Goal: Task Accomplishment & Management: Complete application form

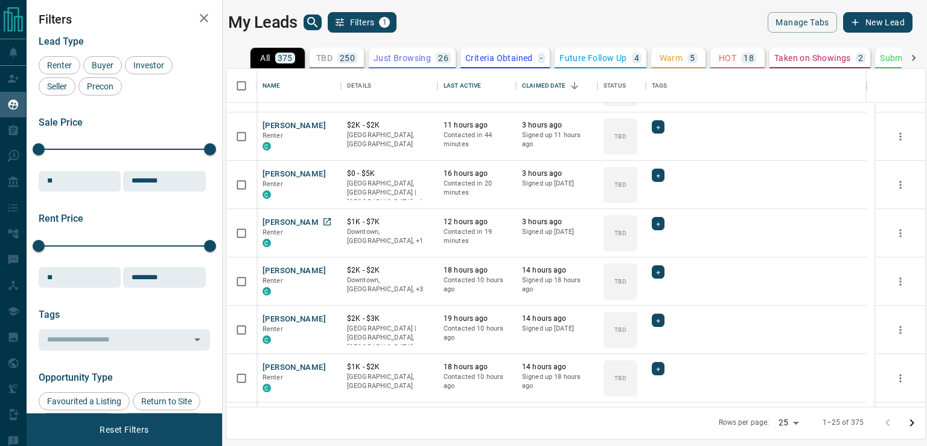
scroll to position [1, 0]
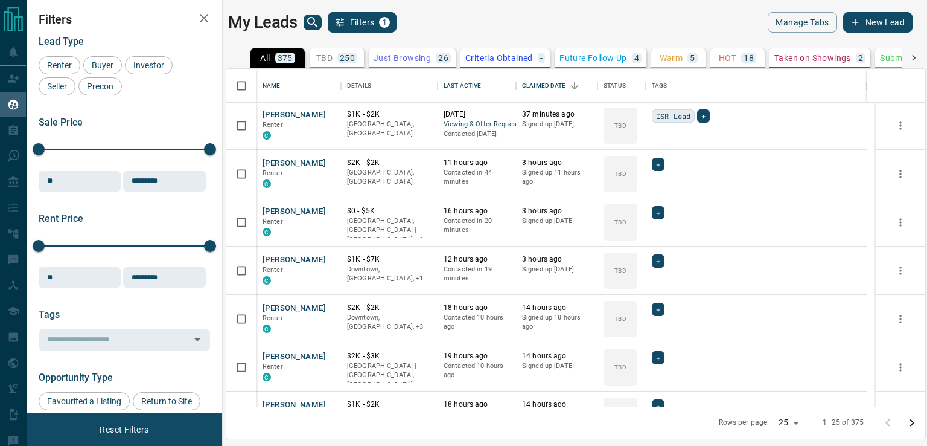
drag, startPoint x: 318, startPoint y: 33, endPoint x: 314, endPoint y: 23, distance: 10.5
click at [314, 23] on main "My Leads Filters 1 Manage Tabs New Lead All 375 TBD 250 Do Not Contact - Not Re…" at bounding box center [570, 215] width 685 height 406
click at [314, 23] on icon "search button" at bounding box center [313, 22] width 14 height 14
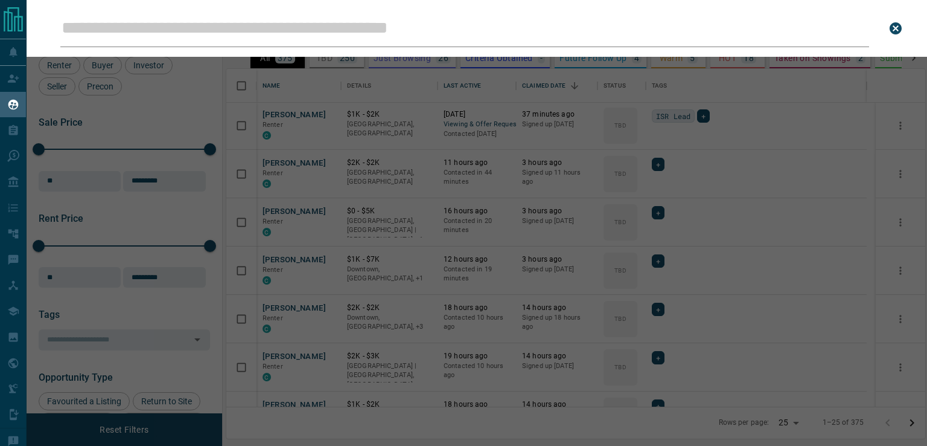
type input "*"
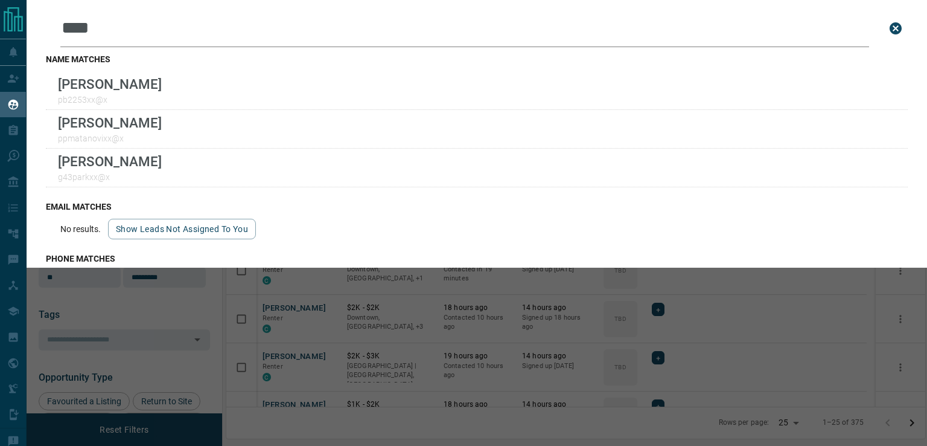
type input "****"
click at [729, 304] on div "Leads Search Bar **** Search for a lead by name, email, phone, or id name match…" at bounding box center [490, 223] width 927 height 446
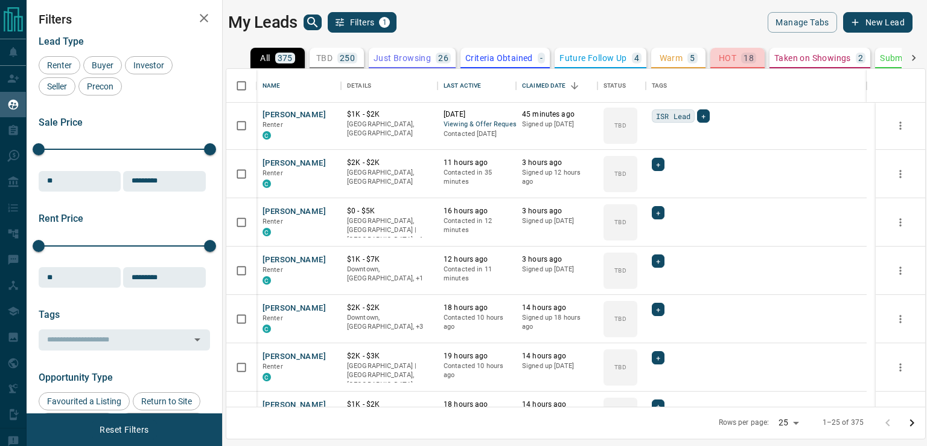
click at [722, 57] on p "HOT" at bounding box center [728, 58] width 18 height 8
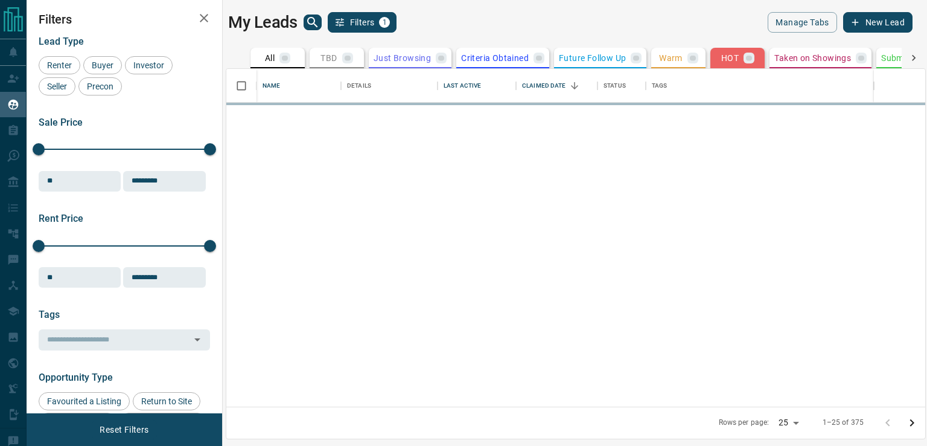
scroll to position [0, 0]
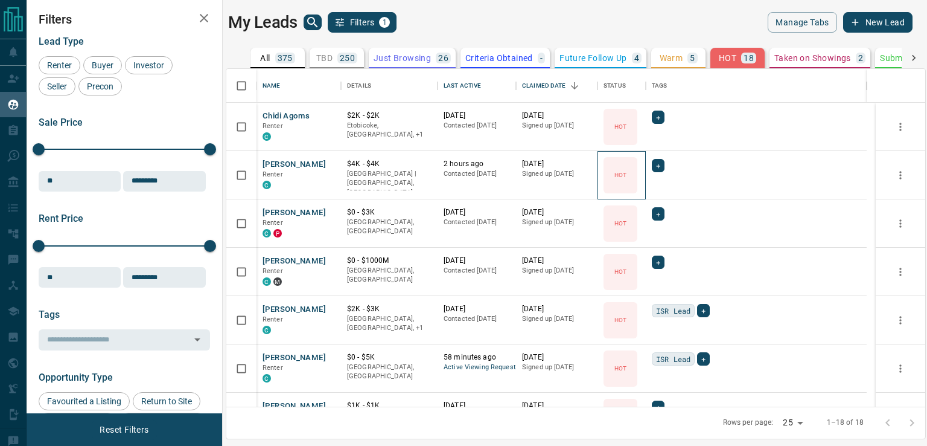
click at [621, 175] on p "HOT" at bounding box center [621, 174] width 12 height 9
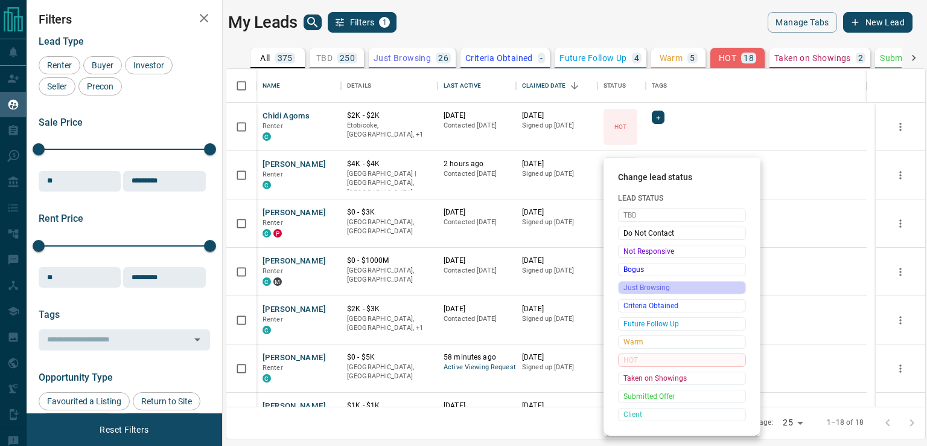
click at [638, 283] on span "Just Browsing" at bounding box center [682, 287] width 117 height 12
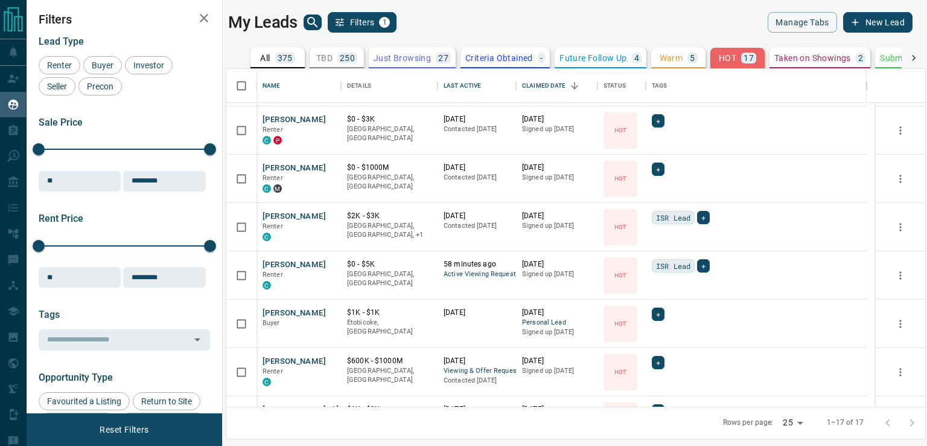
scroll to position [51, 0]
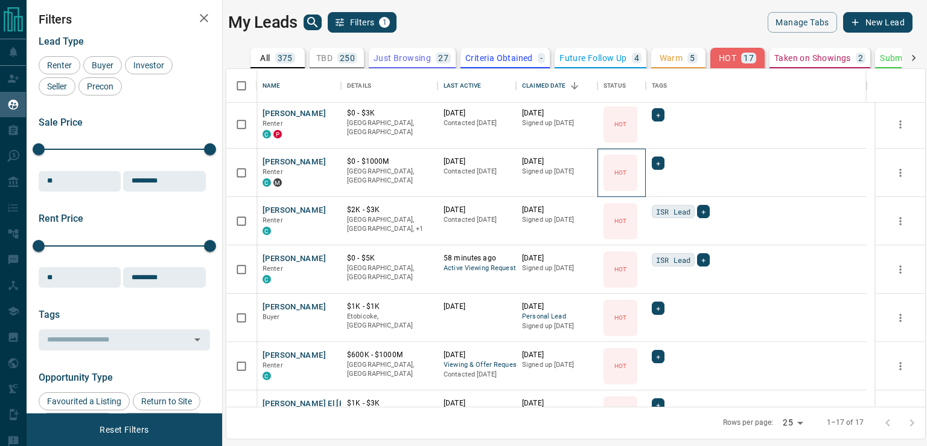
click at [625, 177] on div "HOT" at bounding box center [621, 173] width 34 height 36
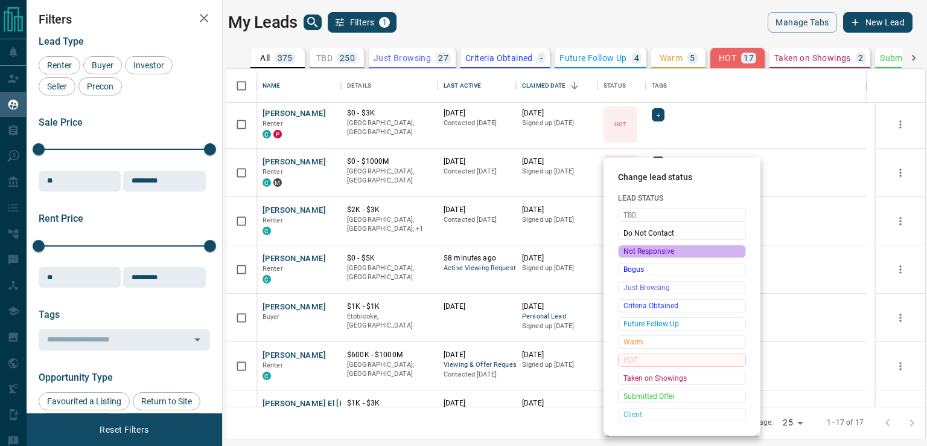
click at [638, 249] on span "Not Responsive" at bounding box center [682, 251] width 117 height 12
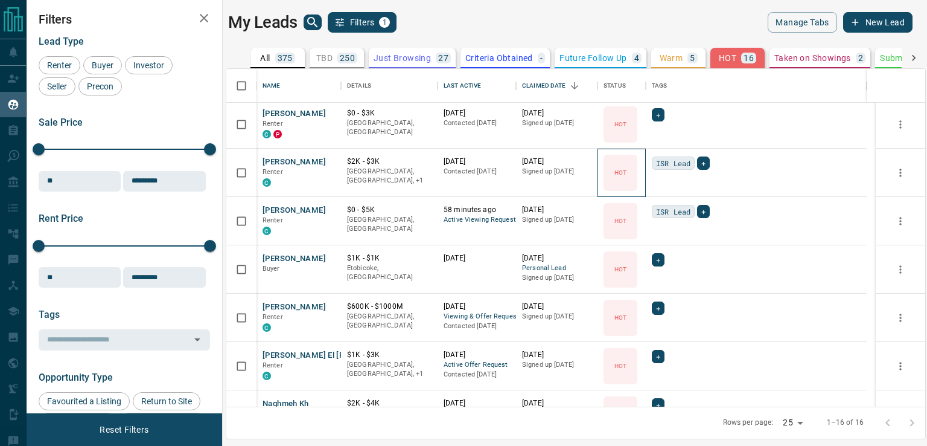
click at [0, 0] on icon at bounding box center [0, 0] width 0 height 0
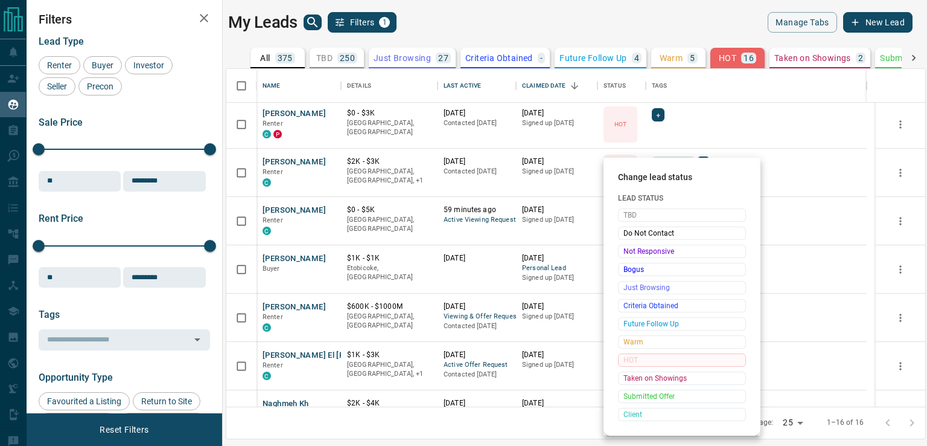
click at [635, 161] on div "Change lead status Lead Status TBD Do Not Contact Not Responsive Bogus Just Bro…" at bounding box center [682, 297] width 157 height 278
click at [636, 250] on span "Not Responsive" at bounding box center [682, 251] width 117 height 12
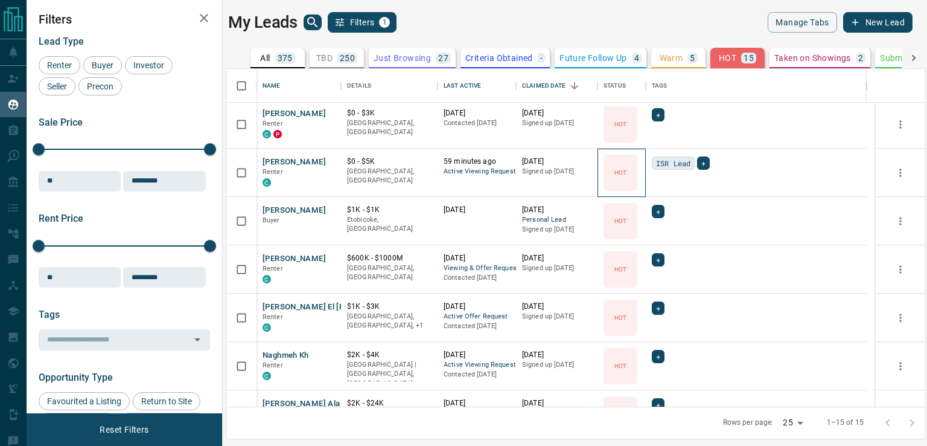
click at [621, 177] on div "HOT" at bounding box center [621, 173] width 34 height 36
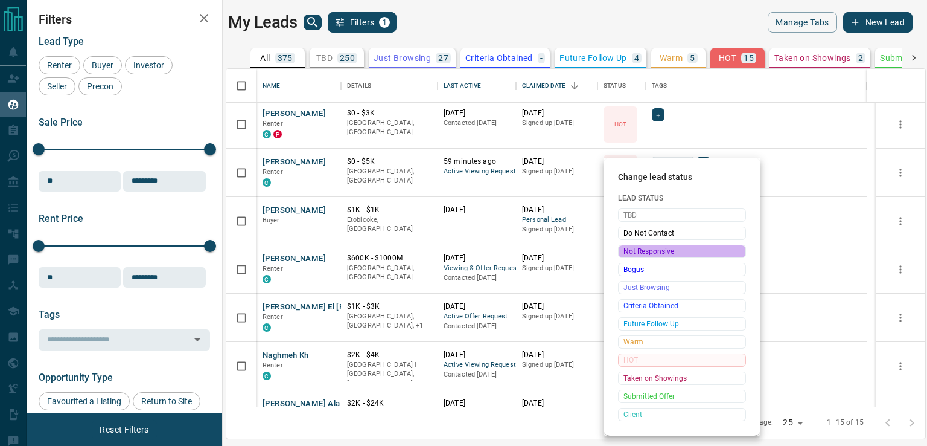
click at [629, 254] on span "Not Responsive" at bounding box center [682, 251] width 117 height 12
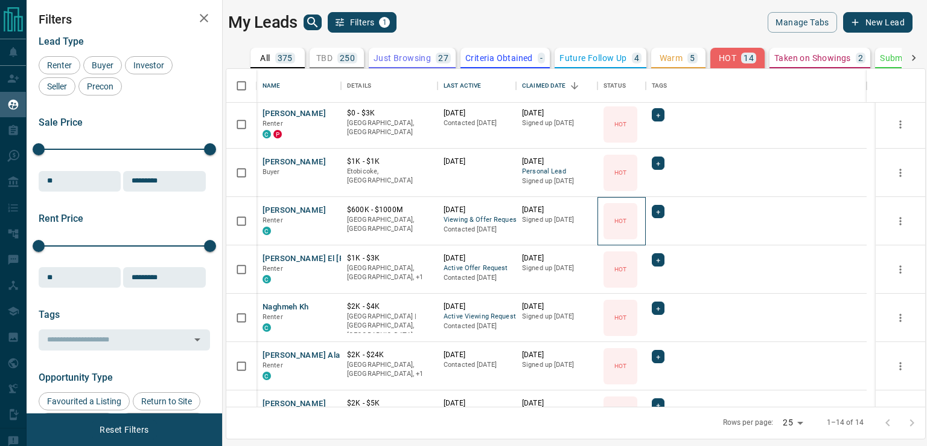
click at [628, 226] on div "HOT" at bounding box center [621, 221] width 34 height 36
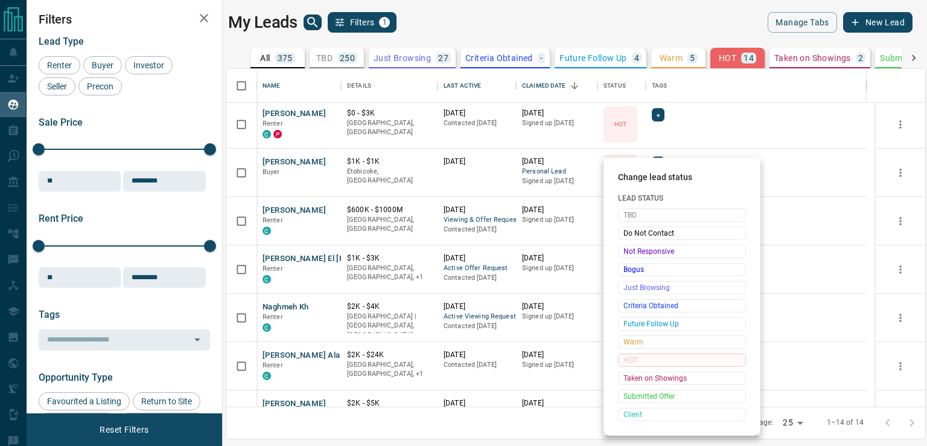
click at [778, 164] on div at bounding box center [463, 223] width 927 height 446
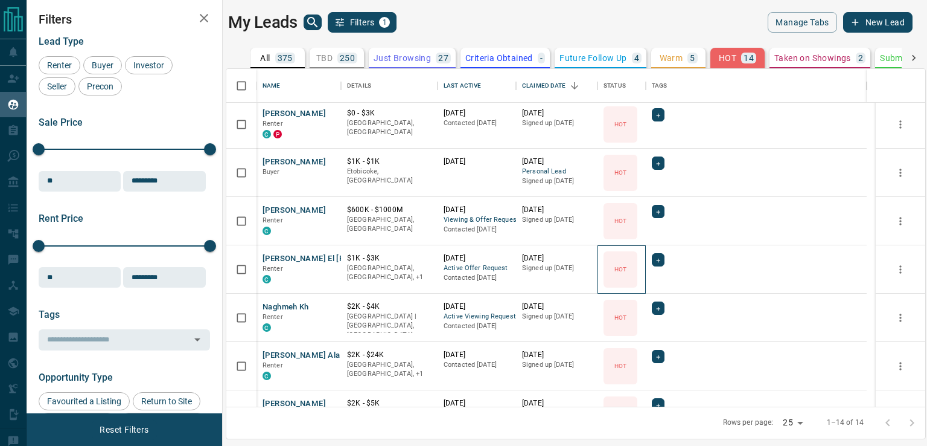
click at [0, 0] on icon at bounding box center [0, 0] width 0 height 0
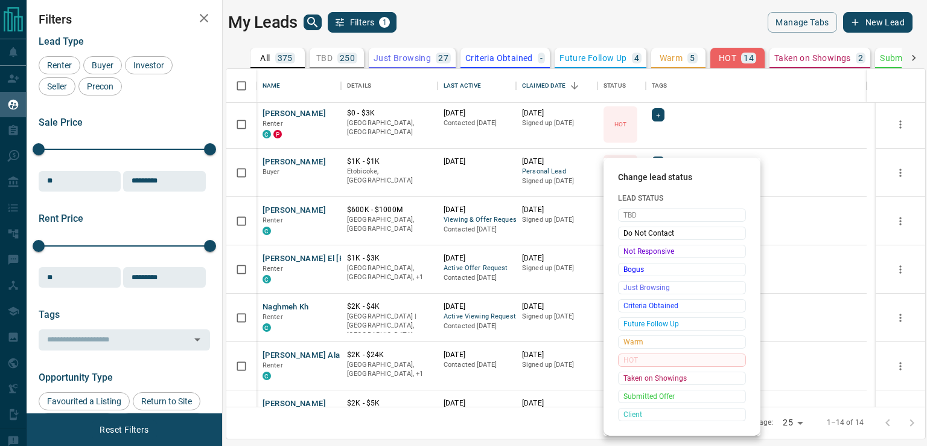
click at [676, 54] on div at bounding box center [463, 223] width 927 height 446
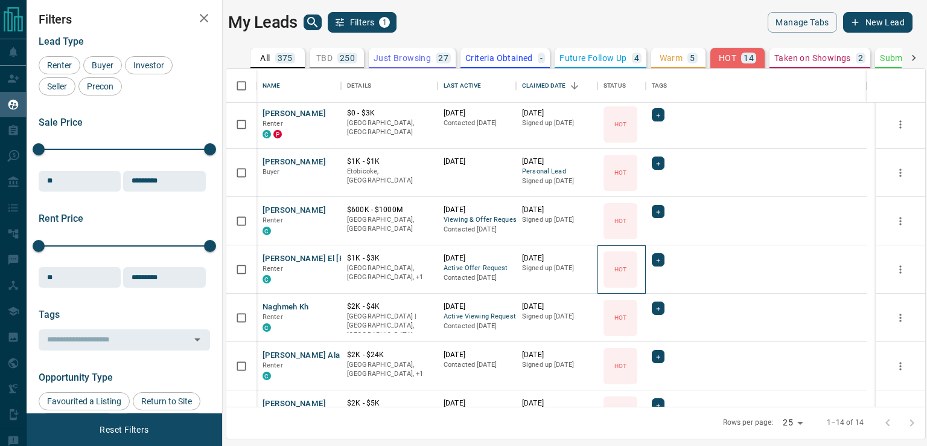
click at [627, 281] on div "HOT" at bounding box center [621, 269] width 34 height 36
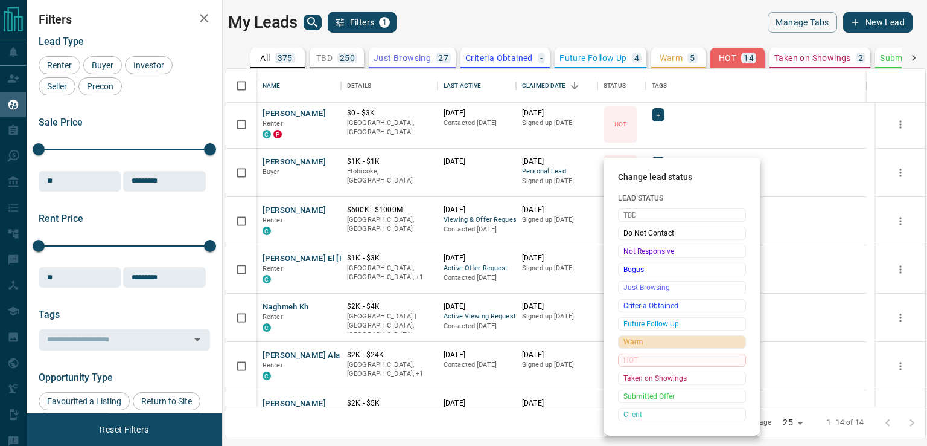
click at [628, 341] on span "Warm" at bounding box center [682, 342] width 117 height 12
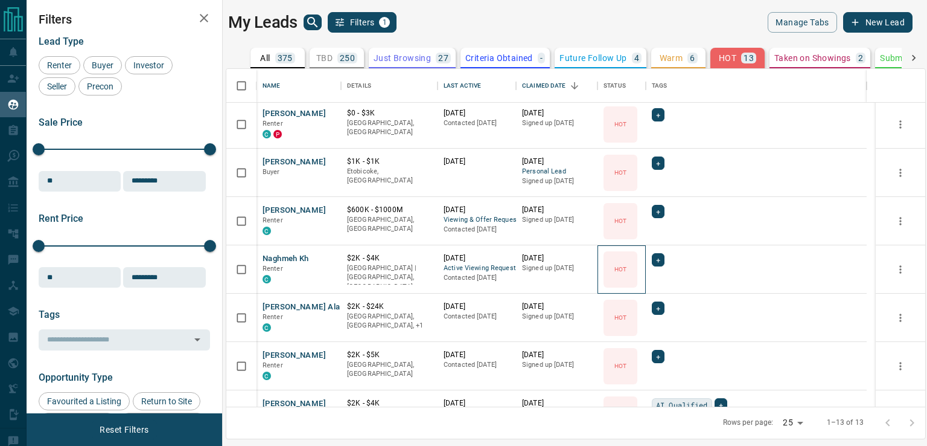
click at [621, 267] on p "HOT" at bounding box center [621, 268] width 12 height 9
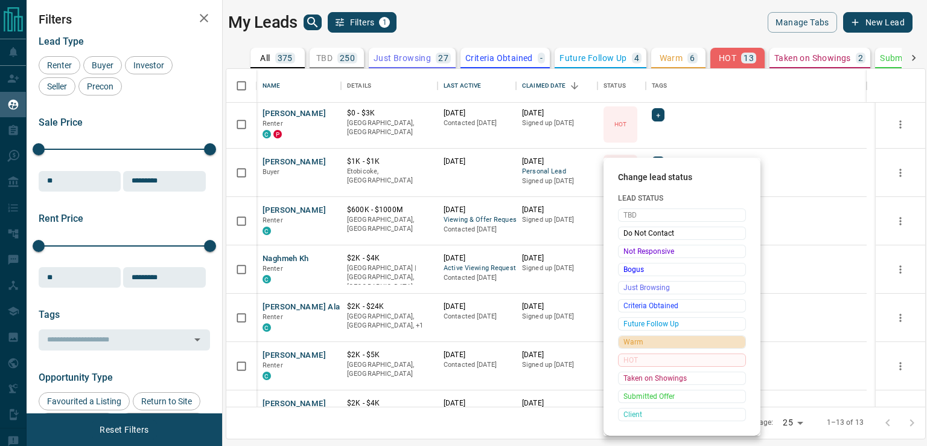
click at [627, 347] on span "Warm" at bounding box center [682, 342] width 117 height 12
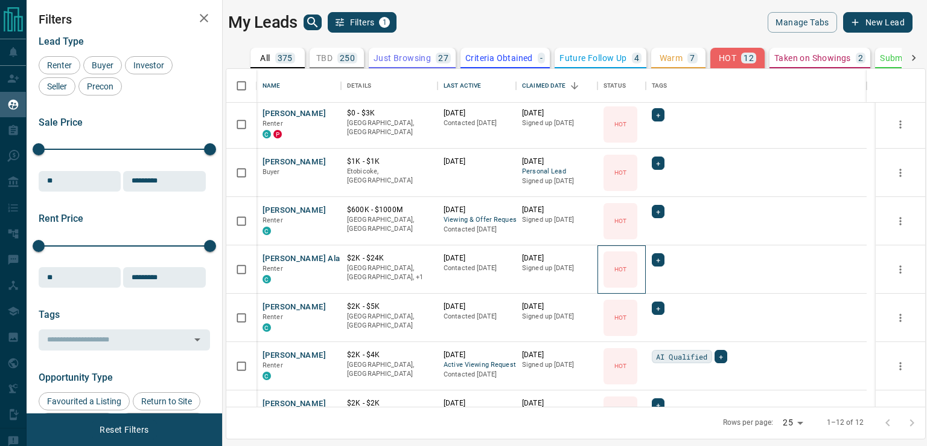
click at [625, 269] on p "HOT" at bounding box center [621, 268] width 12 height 9
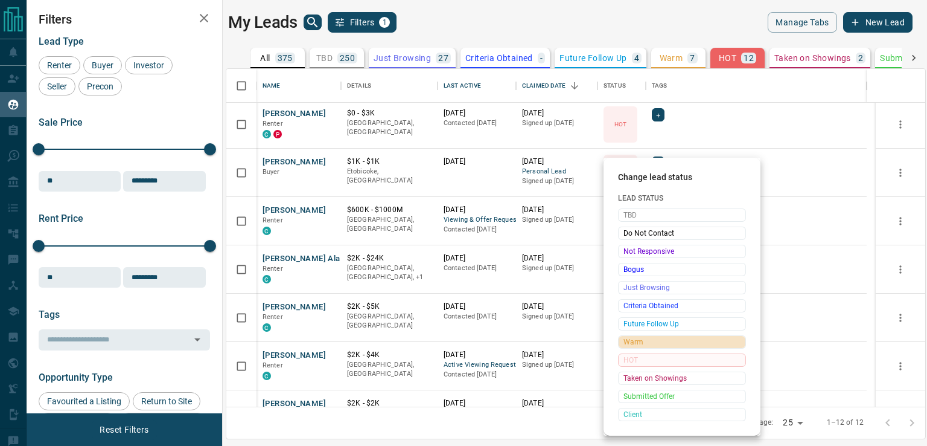
click at [626, 342] on span "Warm" at bounding box center [682, 342] width 117 height 12
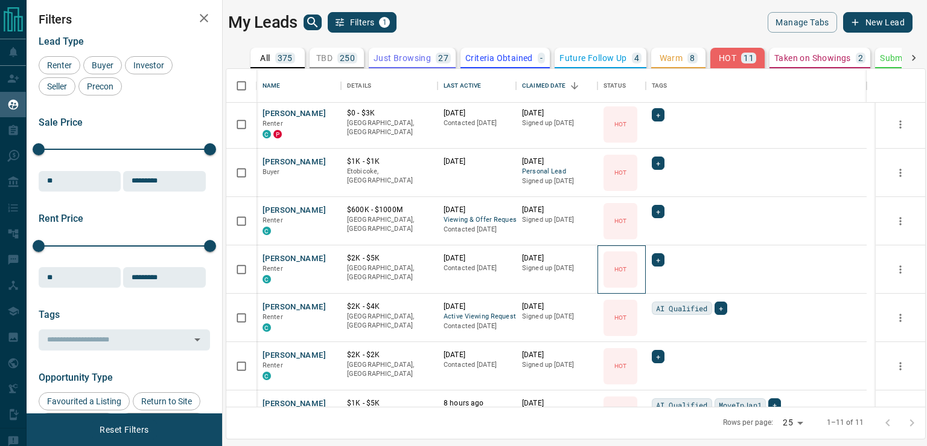
click at [620, 269] on p "HOT" at bounding box center [621, 268] width 12 height 9
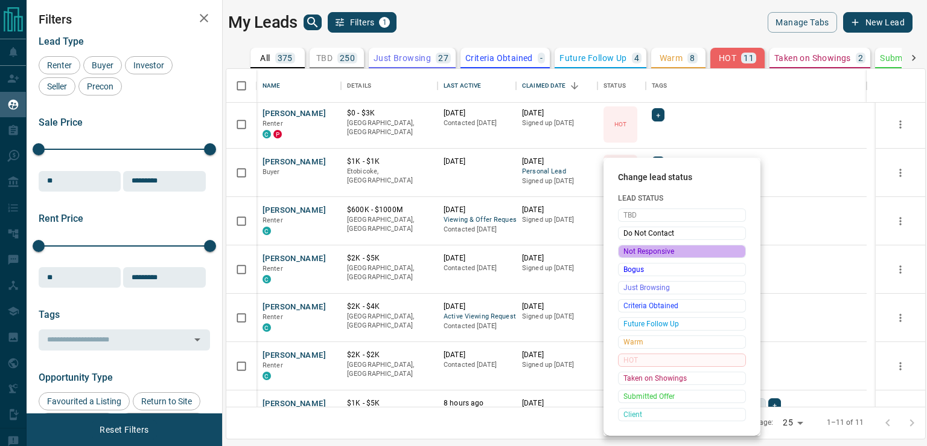
click at [642, 252] on span "Not Responsive" at bounding box center [682, 251] width 117 height 12
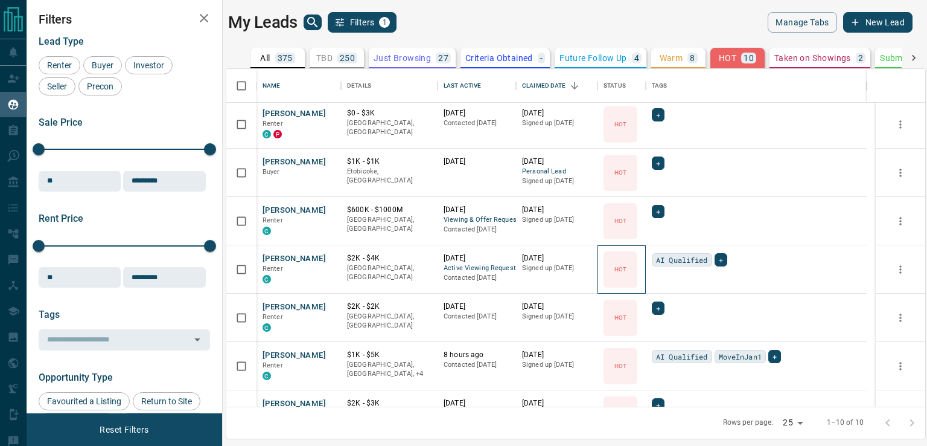
click at [633, 266] on div "HOT" at bounding box center [621, 269] width 34 height 36
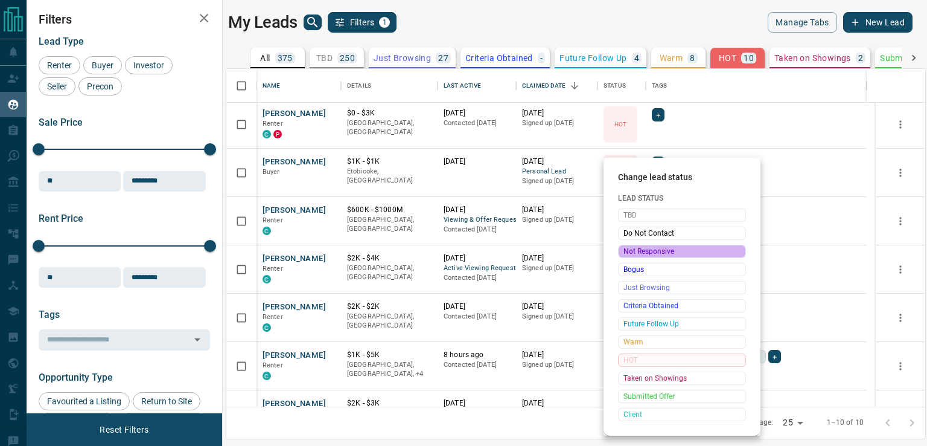
click at [640, 254] on span "Not Responsive" at bounding box center [682, 251] width 117 height 12
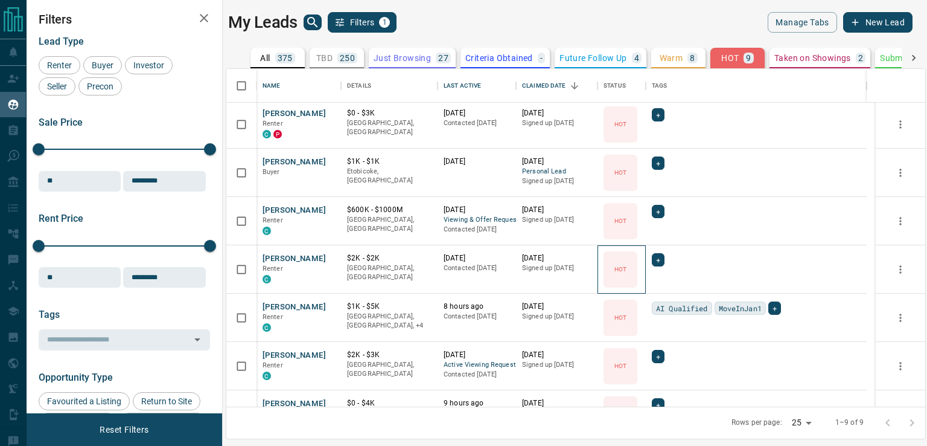
click at [631, 274] on div "HOT" at bounding box center [621, 269] width 34 height 36
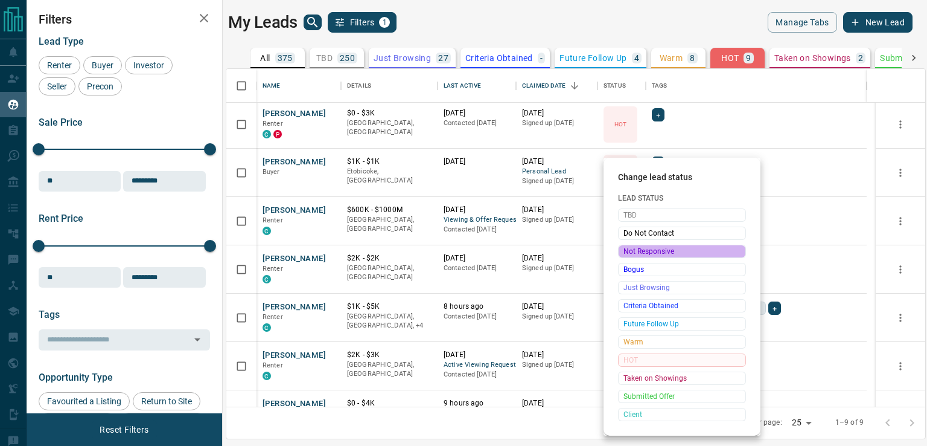
click at [644, 251] on span "Not Responsive" at bounding box center [682, 251] width 117 height 12
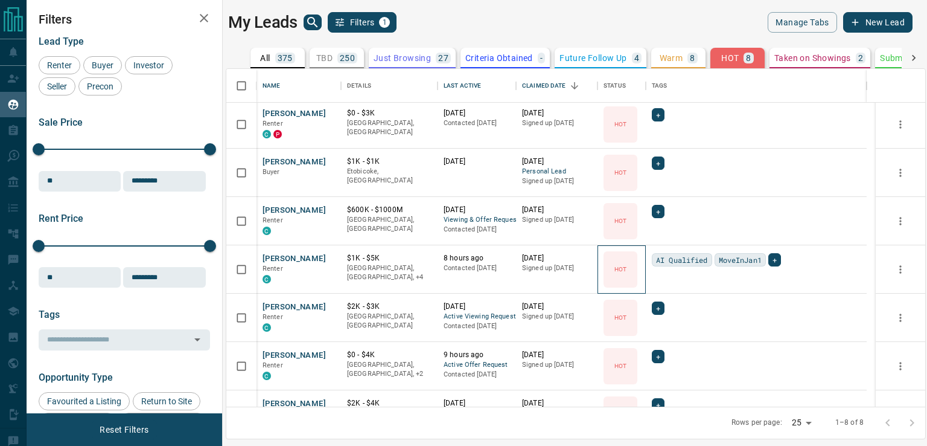
click at [630, 261] on div "HOT" at bounding box center [621, 269] width 34 height 36
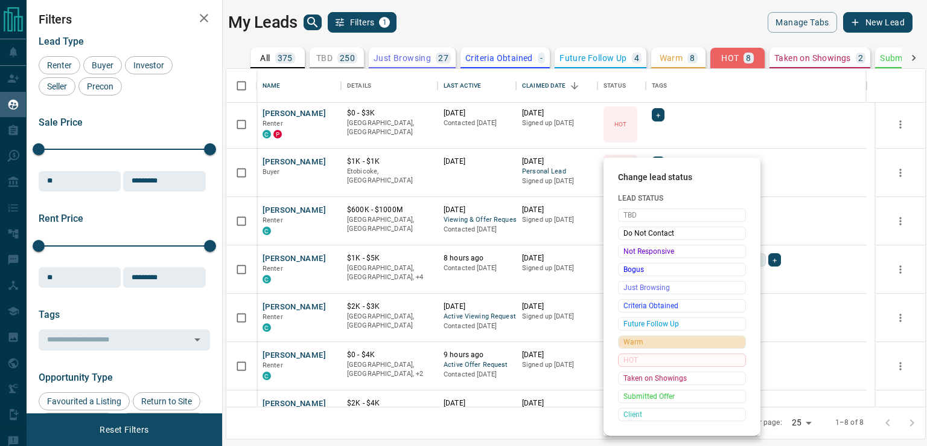
click at [628, 347] on span "Warm" at bounding box center [682, 342] width 117 height 12
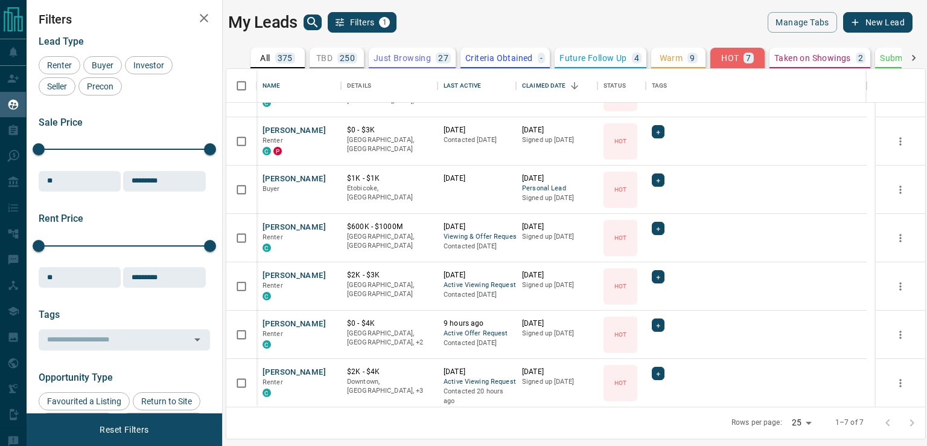
scroll to position [0, 0]
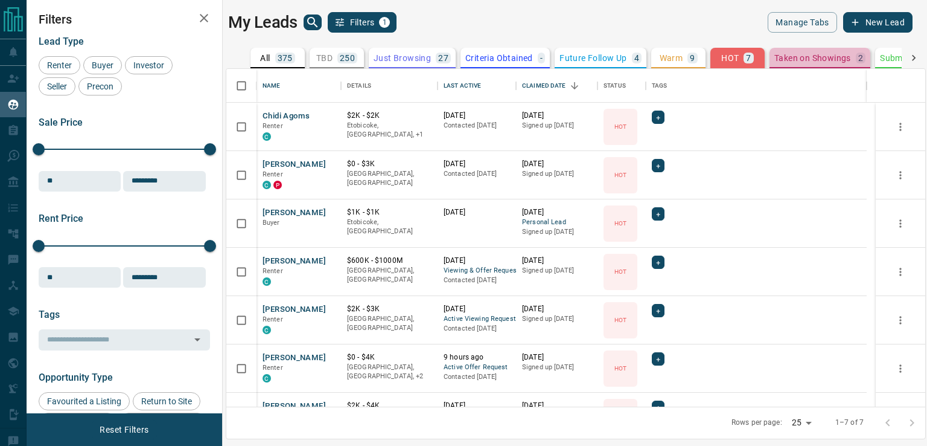
click at [787, 61] on p "Taken on Showings" at bounding box center [813, 58] width 77 height 8
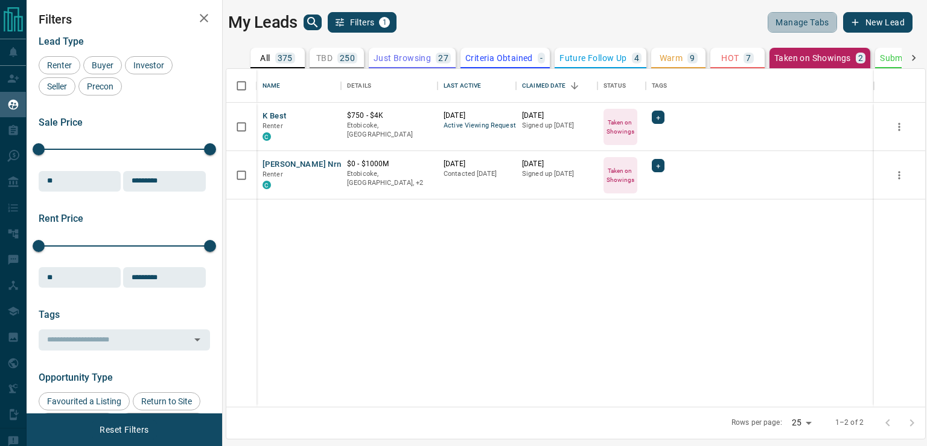
click at [817, 25] on button "Manage Tabs" at bounding box center [802, 22] width 69 height 21
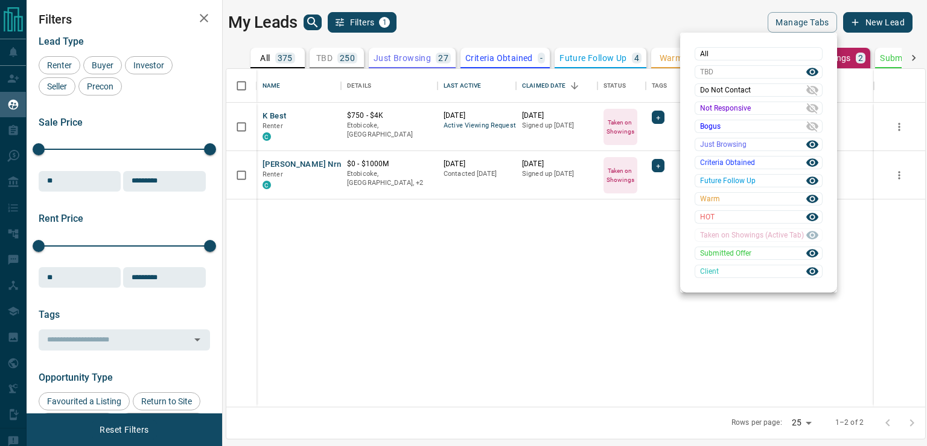
click at [574, 281] on div at bounding box center [463, 223] width 927 height 446
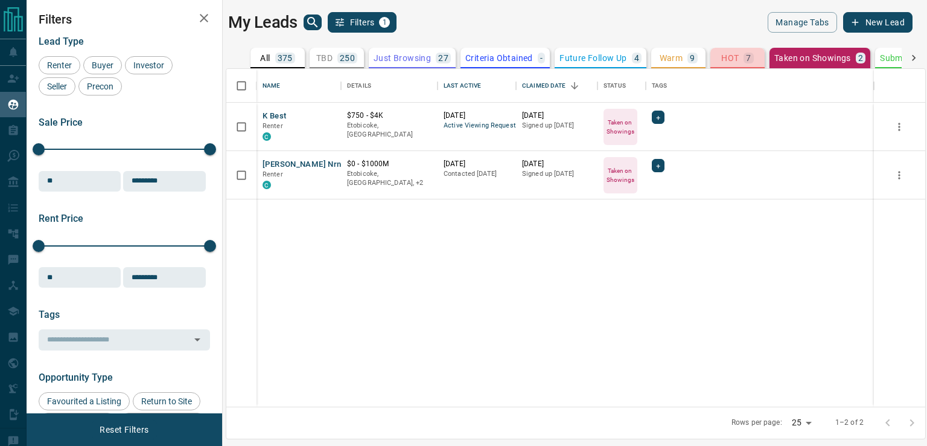
click at [732, 66] on button "HOT 7" at bounding box center [738, 58] width 54 height 21
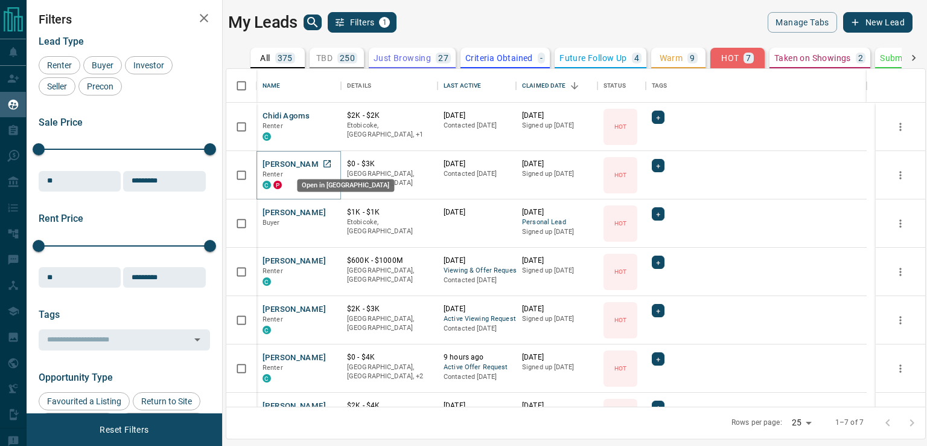
click at [332, 163] on link "Open in New Tab" at bounding box center [327, 164] width 16 height 16
drag, startPoint x: 290, startPoint y: 265, endPoint x: 277, endPoint y: 264, distance: 13.3
click at [277, 264] on button "[PERSON_NAME]" at bounding box center [294, 260] width 63 height 11
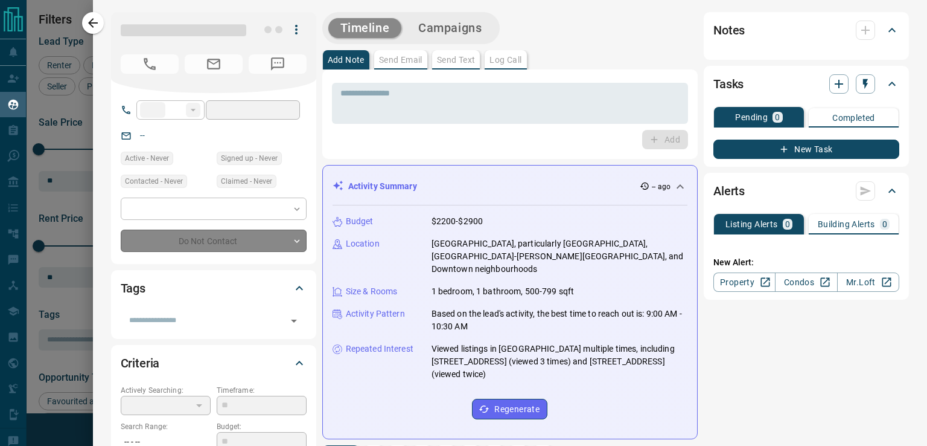
type input "**"
type input "**********"
type input "*"
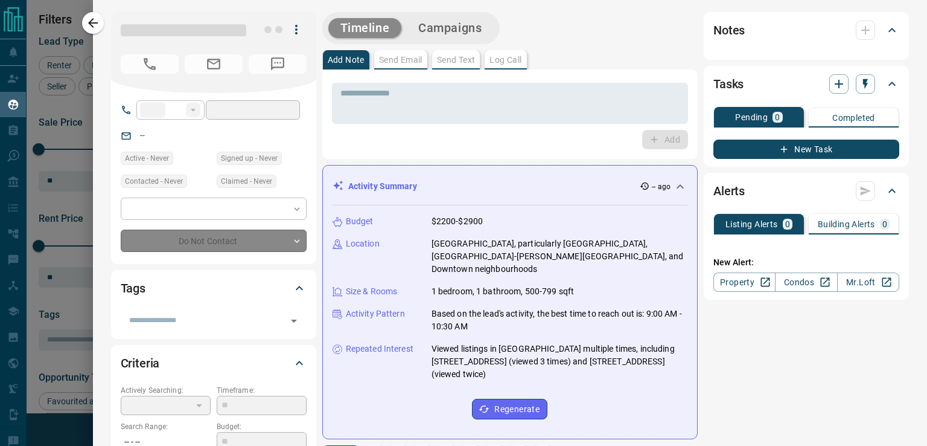
type input "**********"
type input "*******"
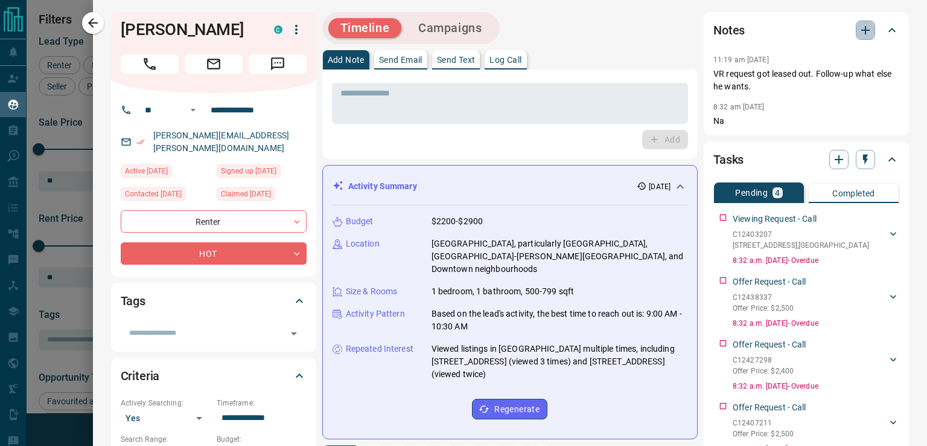
click at [859, 28] on icon "button" at bounding box center [866, 30] width 14 height 14
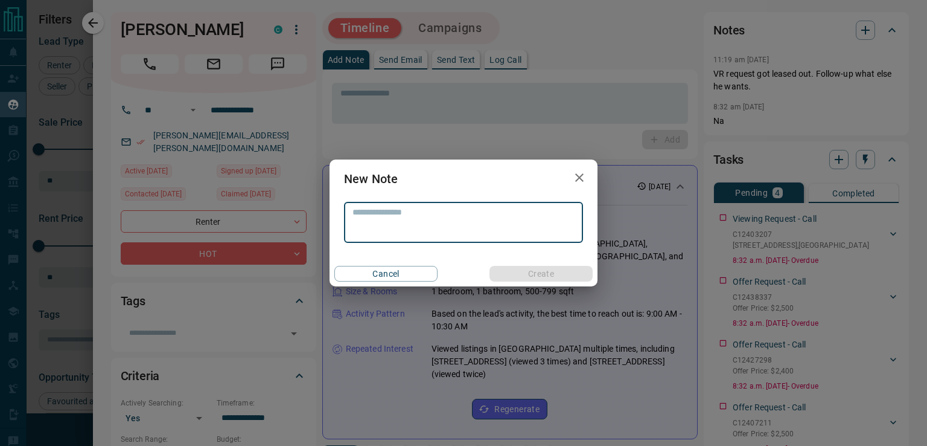
click at [482, 216] on textarea at bounding box center [464, 222] width 222 height 31
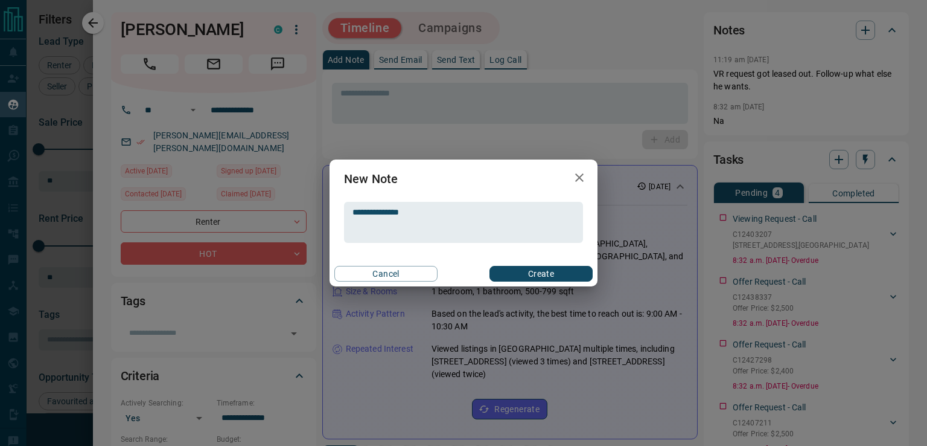
click at [516, 264] on div "Cancel Create" at bounding box center [464, 273] width 268 height 25
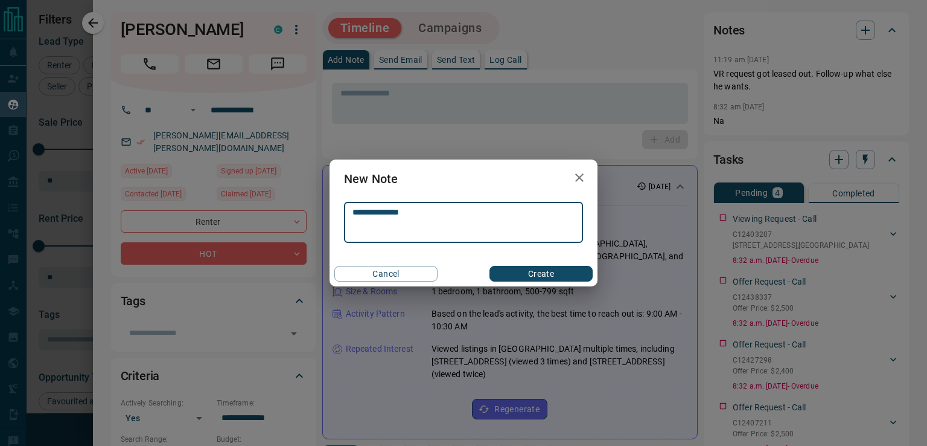
click at [466, 210] on textarea "**********" at bounding box center [464, 222] width 222 height 31
type textarea "**********"
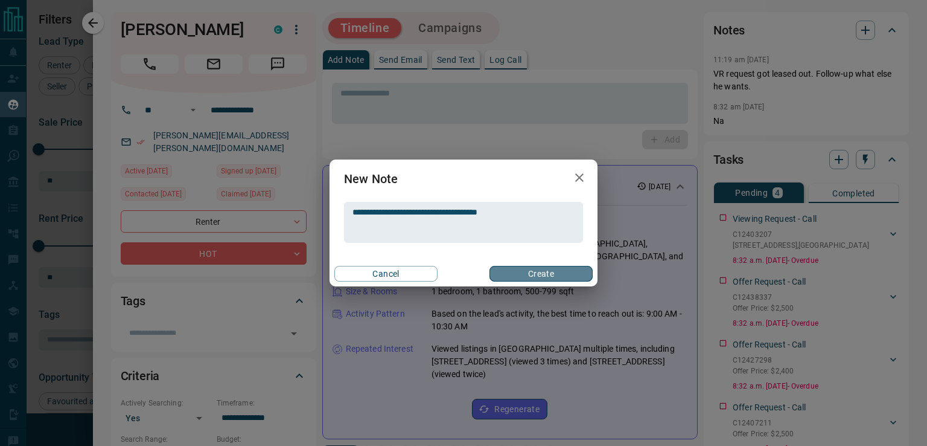
click at [531, 269] on button "Create" at bounding box center [541, 274] width 103 height 16
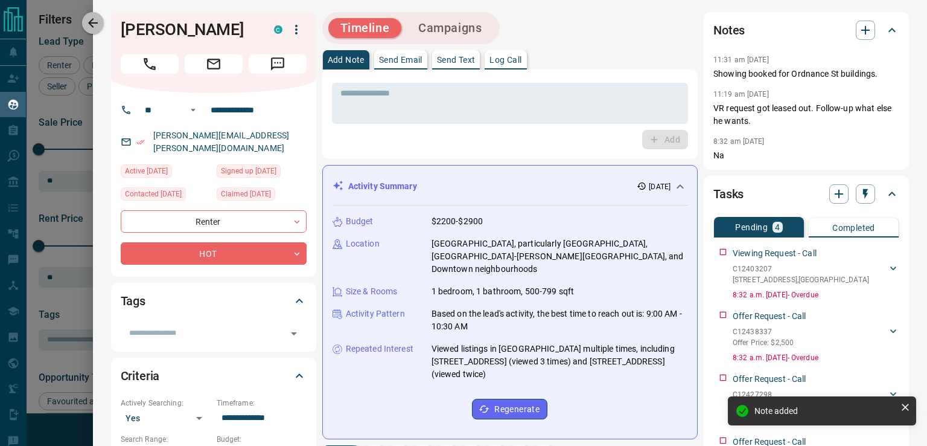
click at [94, 24] on icon "button" at bounding box center [93, 23] width 14 height 14
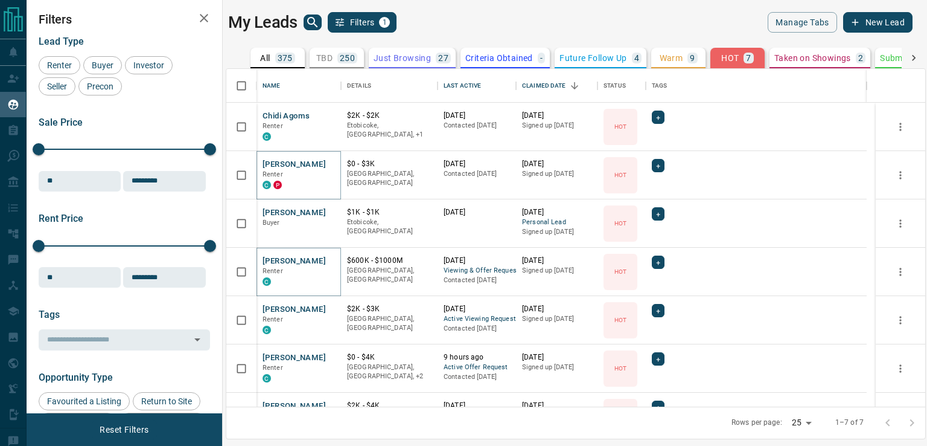
scroll to position [34, 0]
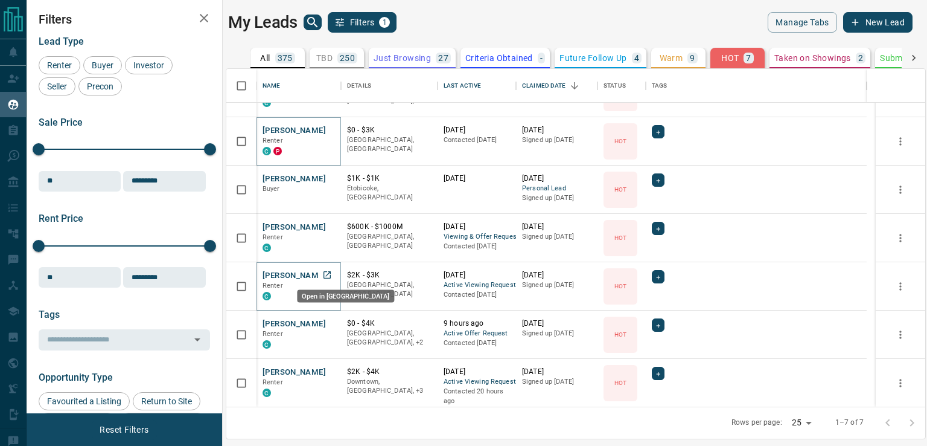
click at [331, 274] on icon "Open in New Tab" at bounding box center [327, 275] width 10 height 10
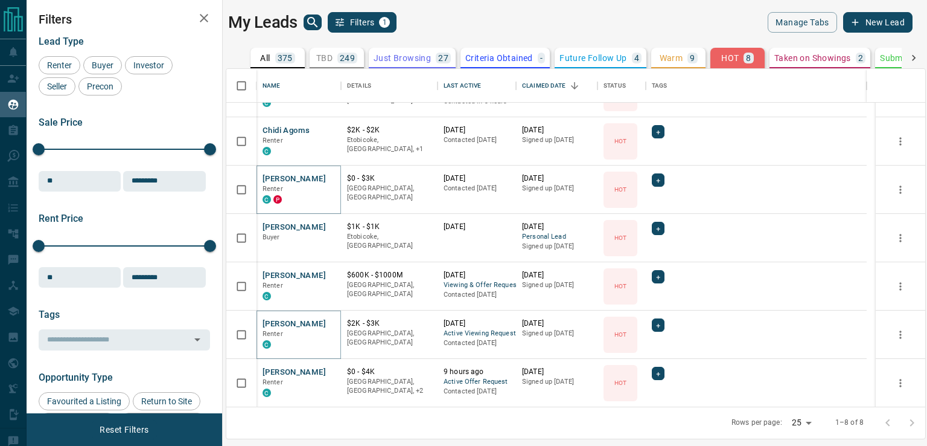
scroll to position [82, 0]
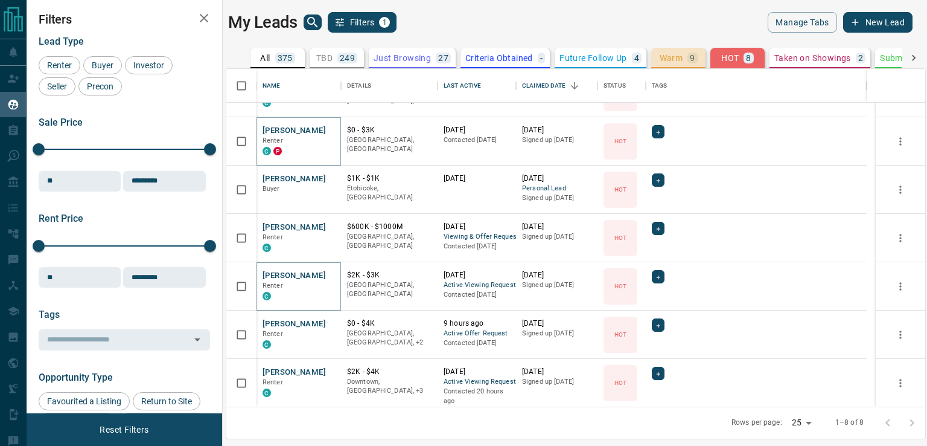
click at [662, 59] on p "Warm" at bounding box center [672, 58] width 24 height 8
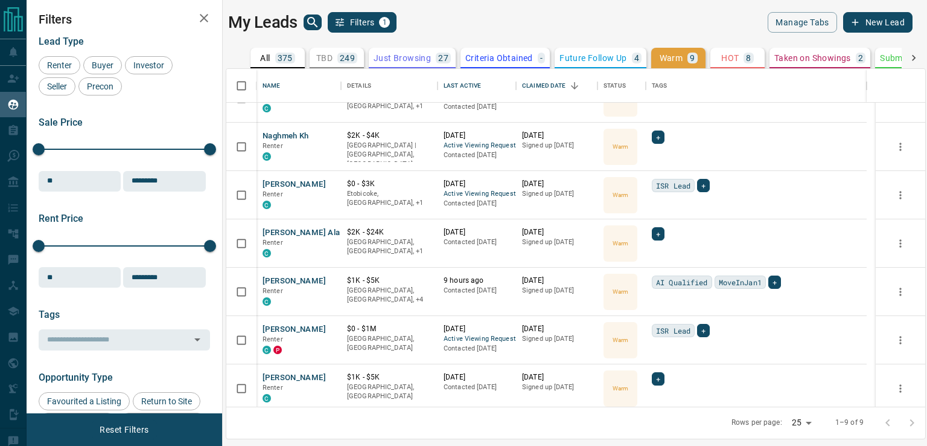
scroll to position [77, 0]
click at [706, 331] on div "+" at bounding box center [703, 329] width 13 height 13
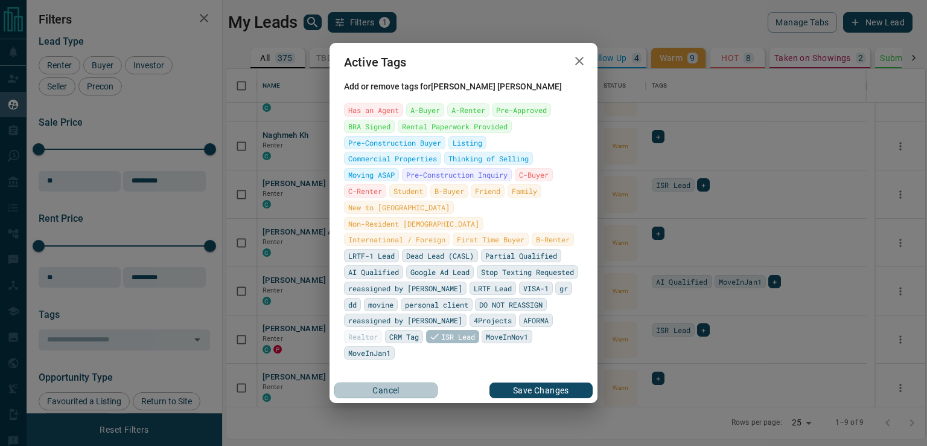
click at [394, 382] on button "Cancel" at bounding box center [385, 390] width 103 height 16
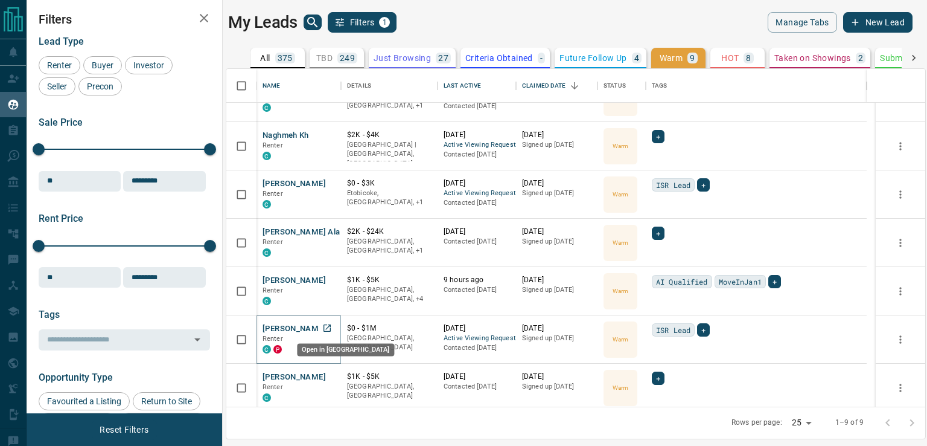
click at [328, 325] on icon "Open in New Tab" at bounding box center [327, 327] width 7 height 7
